Goal: Information Seeking & Learning: Understand process/instructions

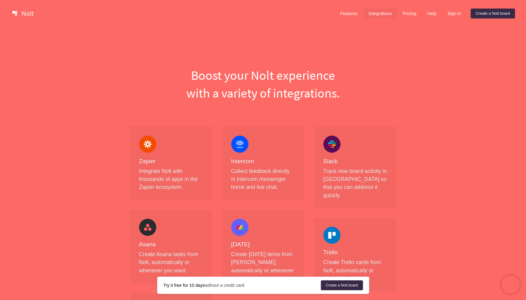
click at [371, 13] on link "Integrations" at bounding box center [379, 14] width 33 height 10
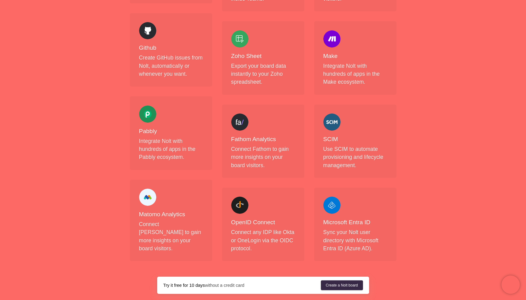
scroll to position [664, 0]
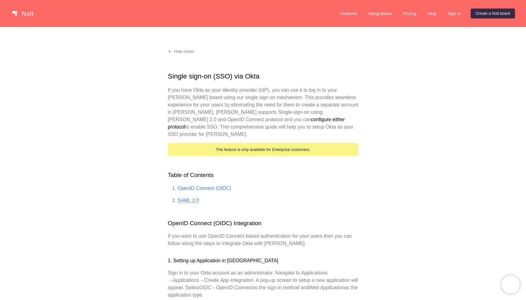
click at [188, 198] on link "SAML 2.0" at bounding box center [188, 201] width 21 height 6
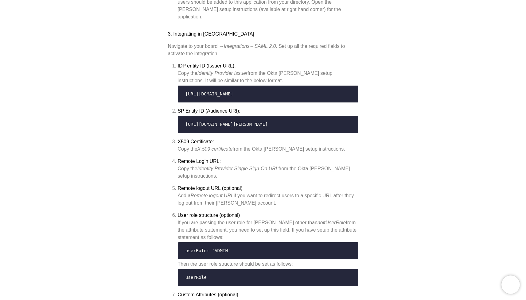
scroll to position [2078, 0]
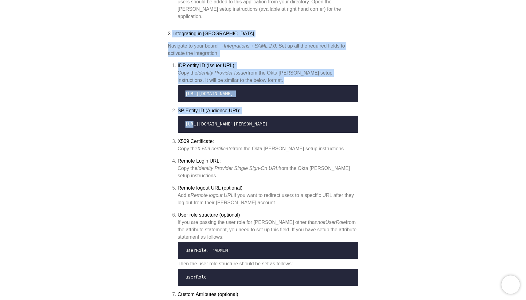
drag, startPoint x: 172, startPoint y: 23, endPoint x: 193, endPoint y: 117, distance: 96.5
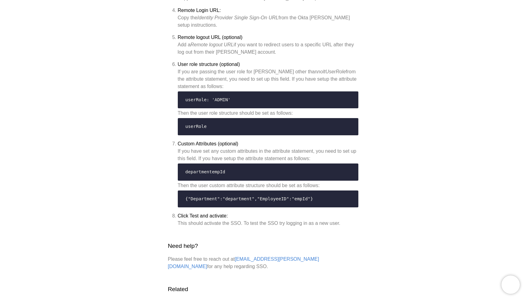
scroll to position [2234, 0]
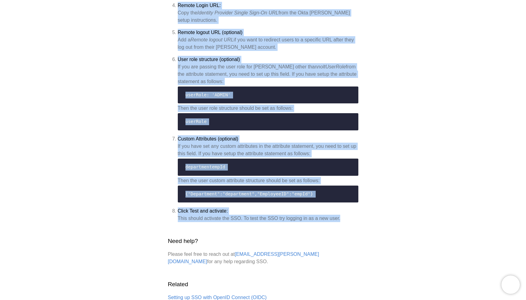
click at [346, 216] on div "This should activate the SSO. To test the SSO try logging in as a new user." at bounding box center [268, 218] width 181 height 7
copy div "Integrating in Nolt Navigate to your board → Integrations → SAML 2.0 . Set up a…"
